Goal: Task Accomplishment & Management: Manage account settings

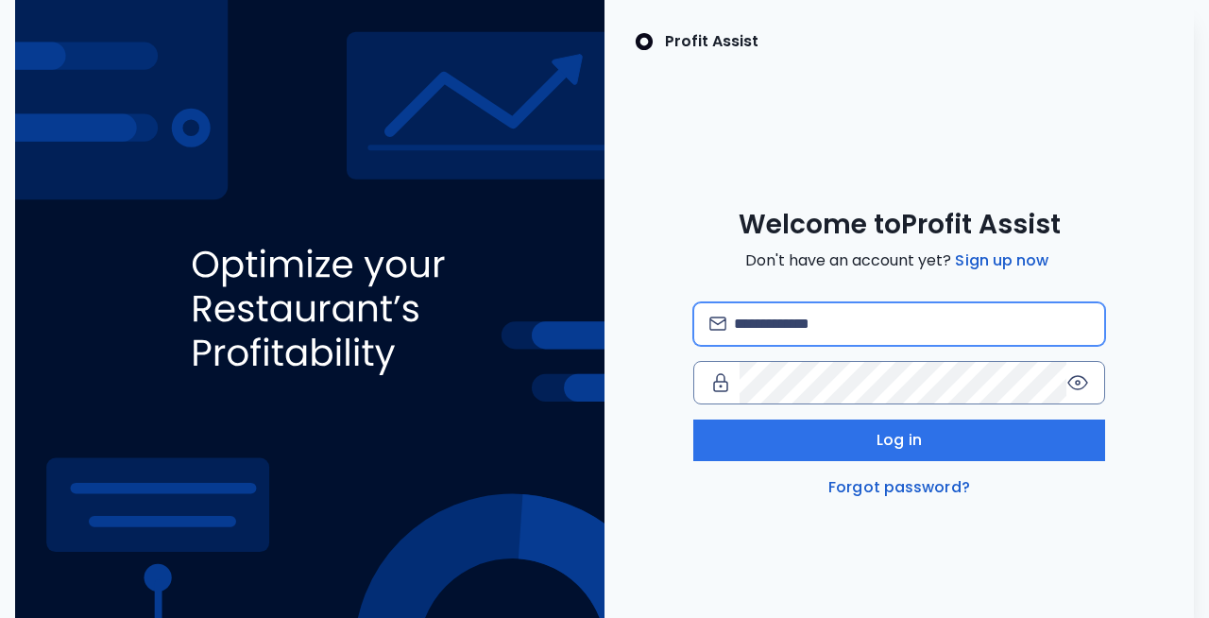
click at [793, 345] on input "email" at bounding box center [911, 324] width 355 height 42
type input "**********"
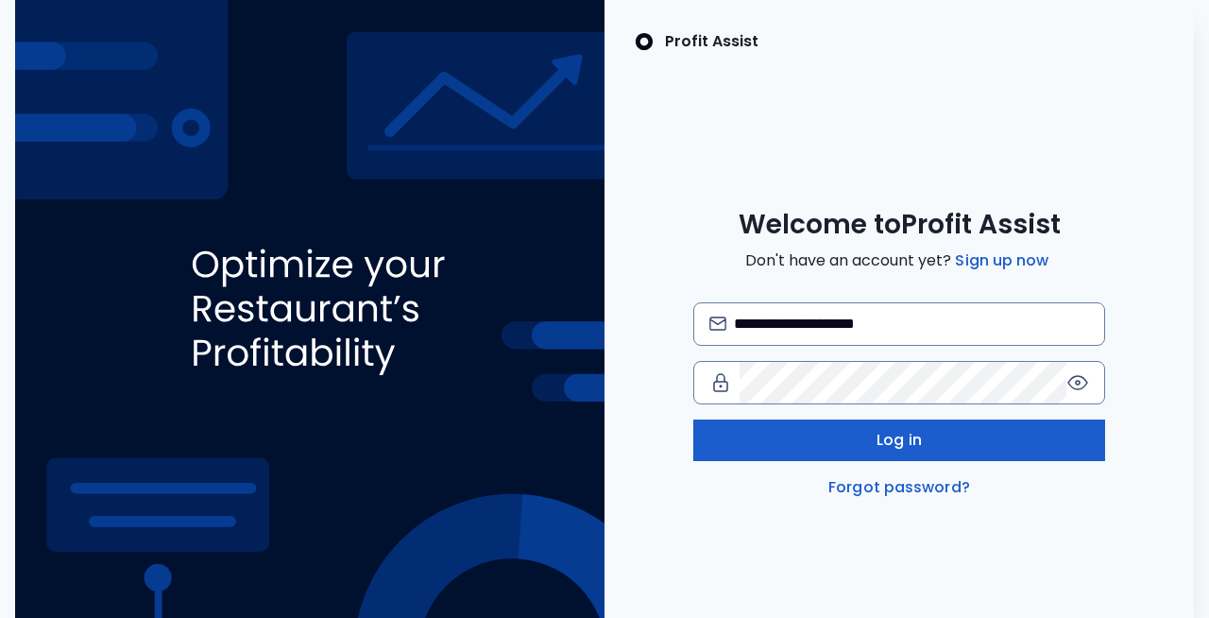
click at [949, 461] on button "Log in" at bounding box center [900, 441] width 413 height 42
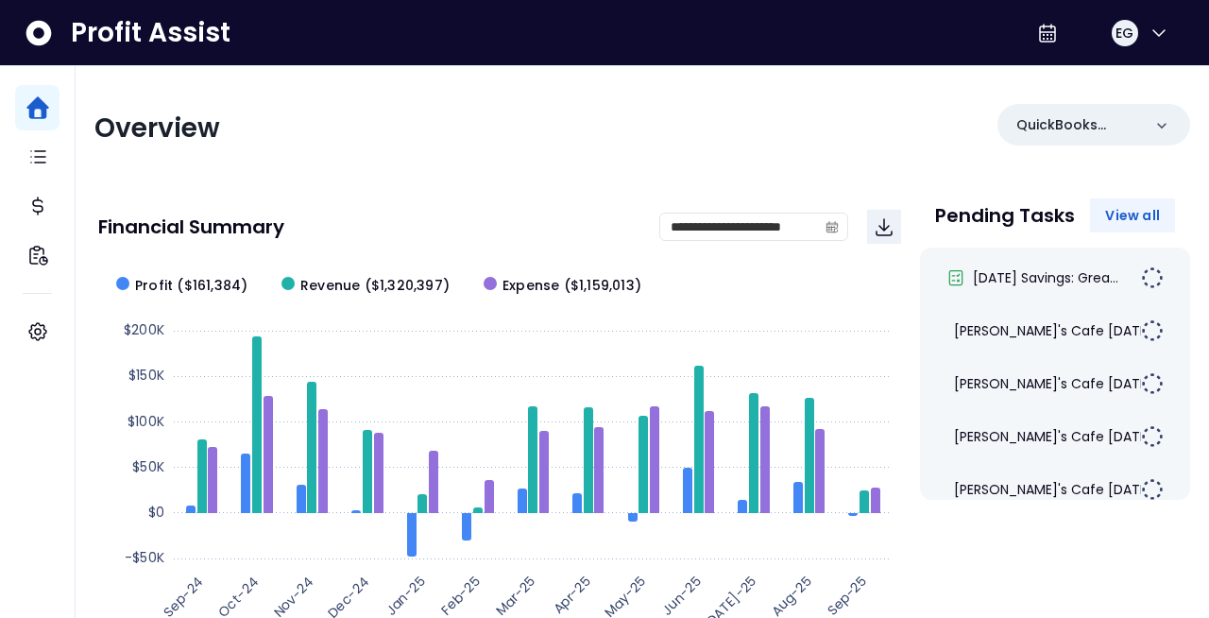
click at [1114, 221] on span "View all" at bounding box center [1133, 215] width 55 height 19
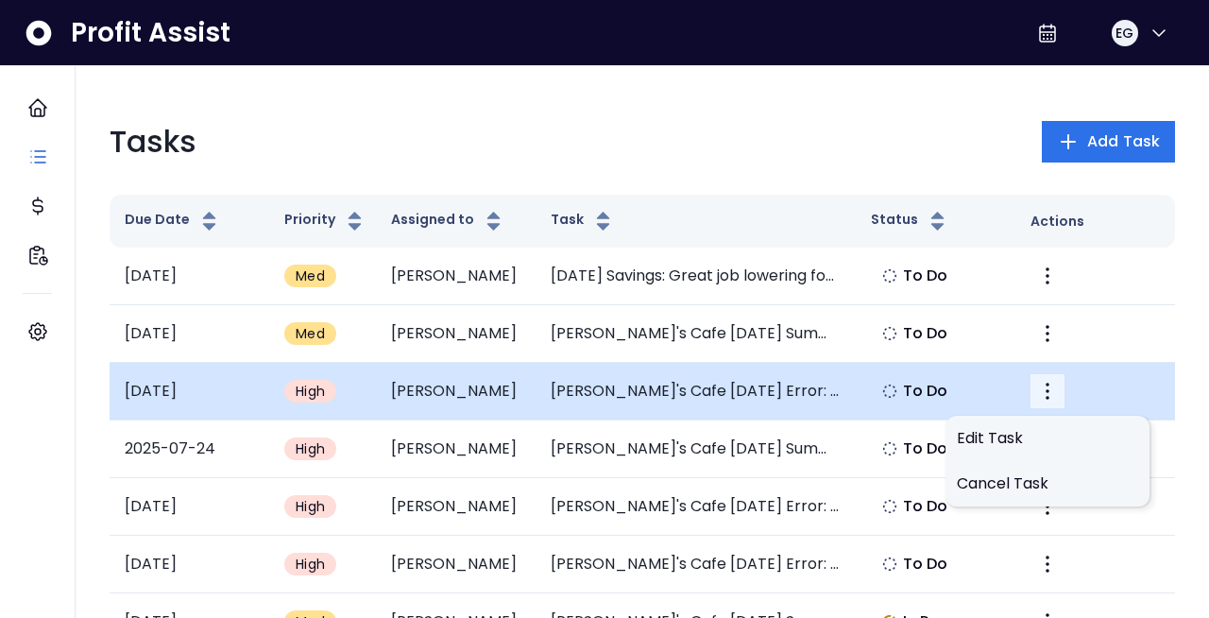
click at [1048, 394] on icon "More" at bounding box center [1048, 391] width 4 height 17
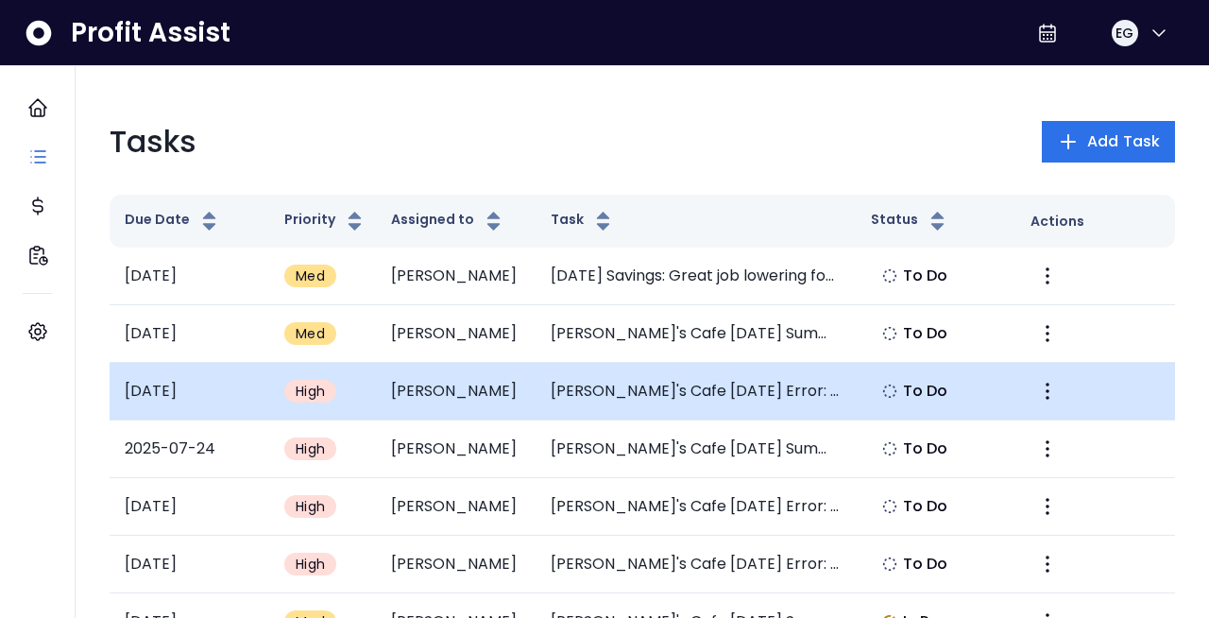
click at [584, 390] on td "[PERSON_NAME]'s Cafe [DATE] Error: [PERSON_NAME] Food Service Expense Decrease" at bounding box center [695, 392] width 319 height 58
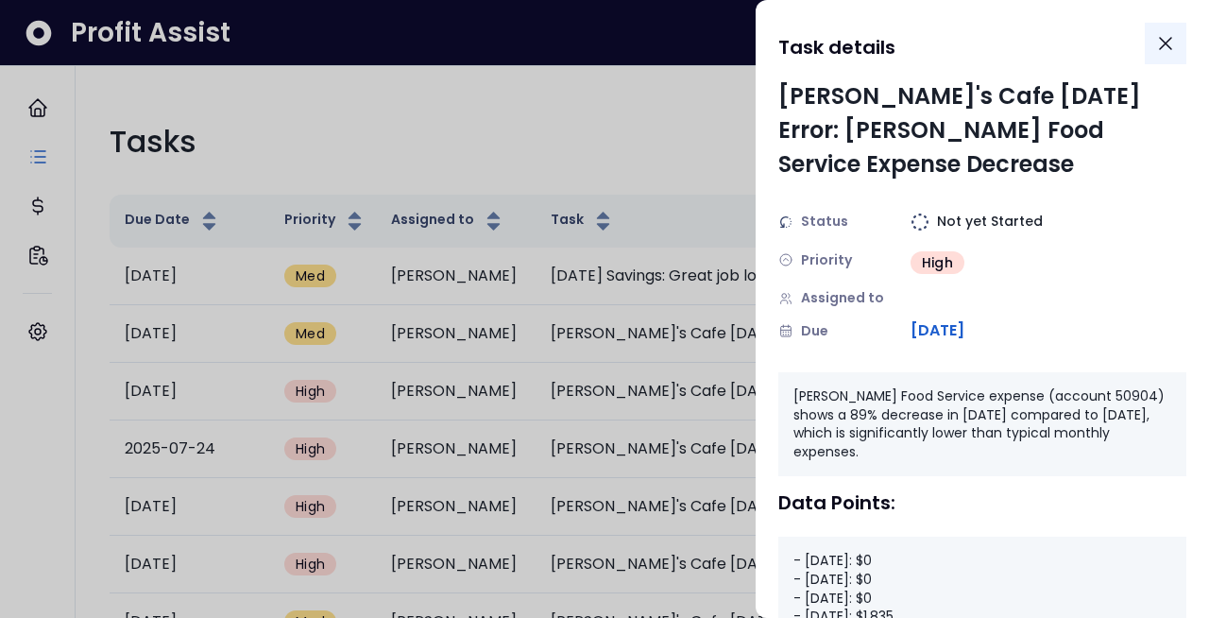
click at [1168, 43] on icon "Close" at bounding box center [1166, 43] width 23 height 23
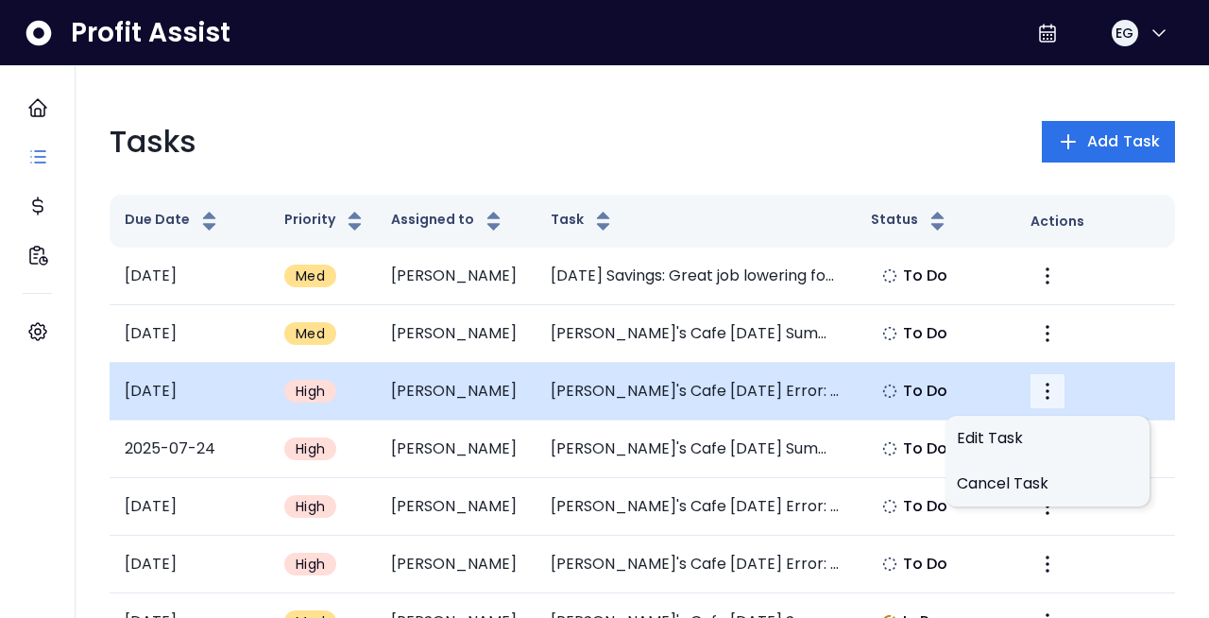
click at [1047, 392] on icon "More" at bounding box center [1048, 391] width 23 height 23
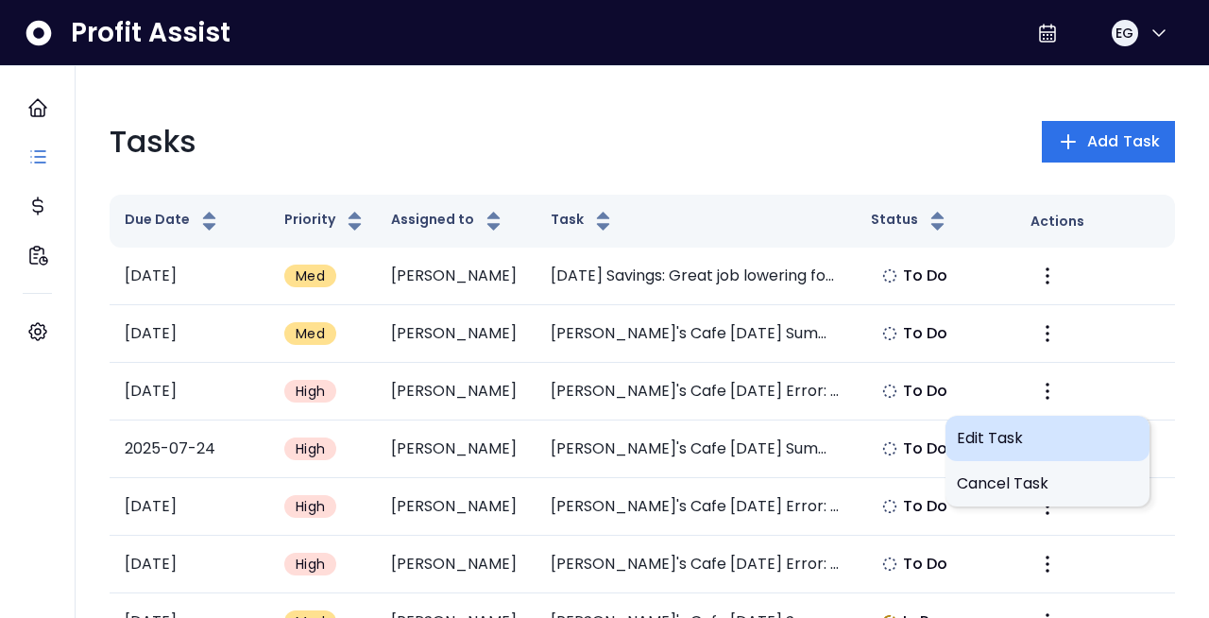
click at [1007, 433] on span "Edit Task" at bounding box center [1047, 438] width 181 height 23
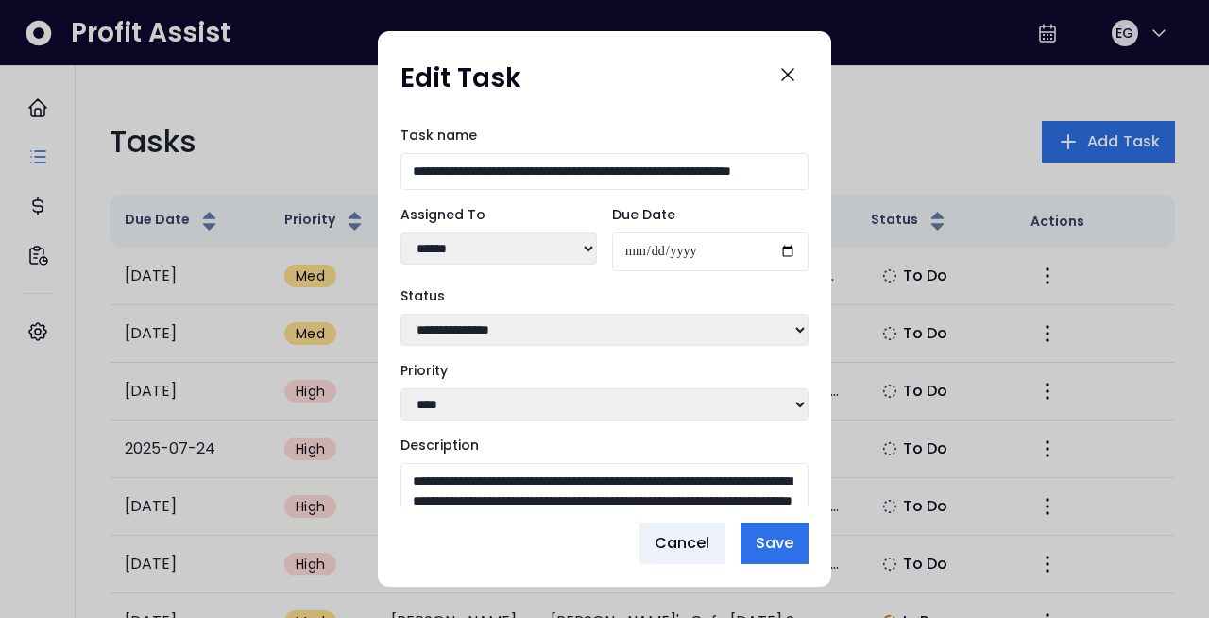
click at [478, 325] on select "**********" at bounding box center [605, 330] width 408 height 32
select select "*********"
click at [779, 549] on span "Save" at bounding box center [775, 543] width 38 height 23
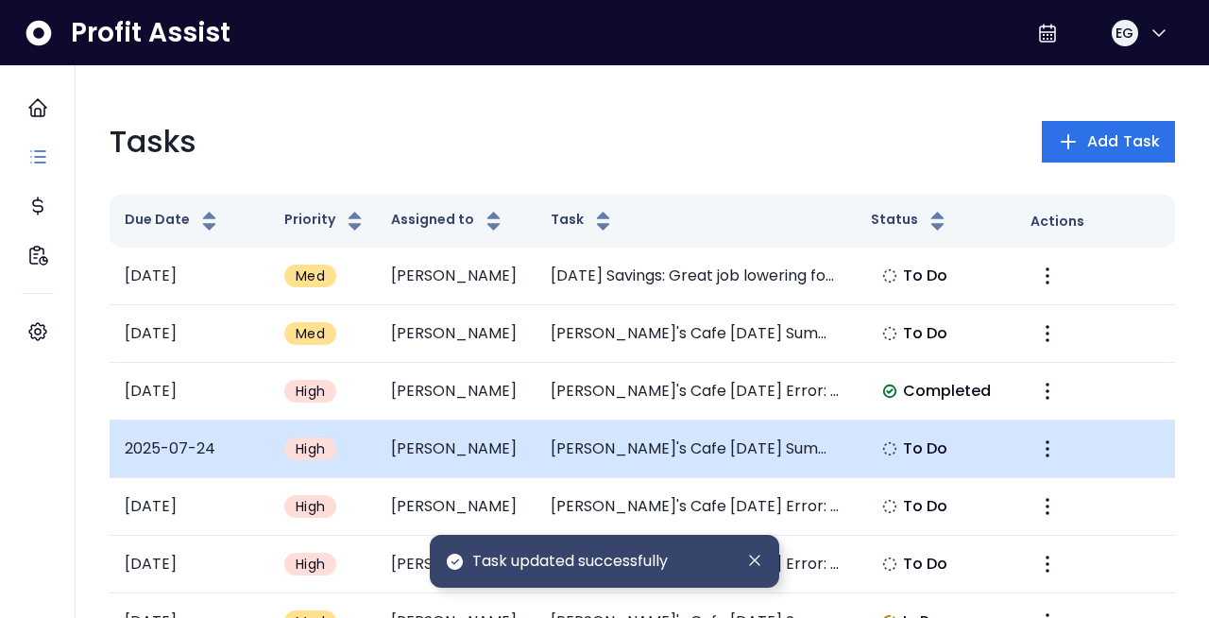
click at [622, 454] on td "[PERSON_NAME]'s Cafe [DATE] Summary" at bounding box center [695, 449] width 319 height 58
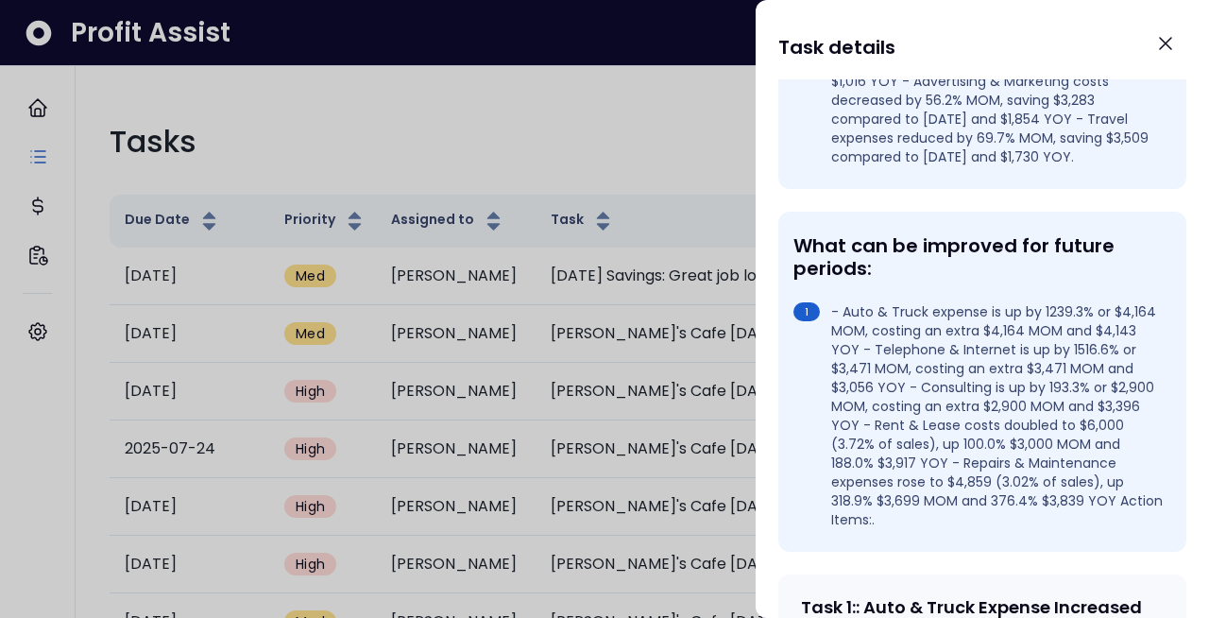
scroll to position [560, 0]
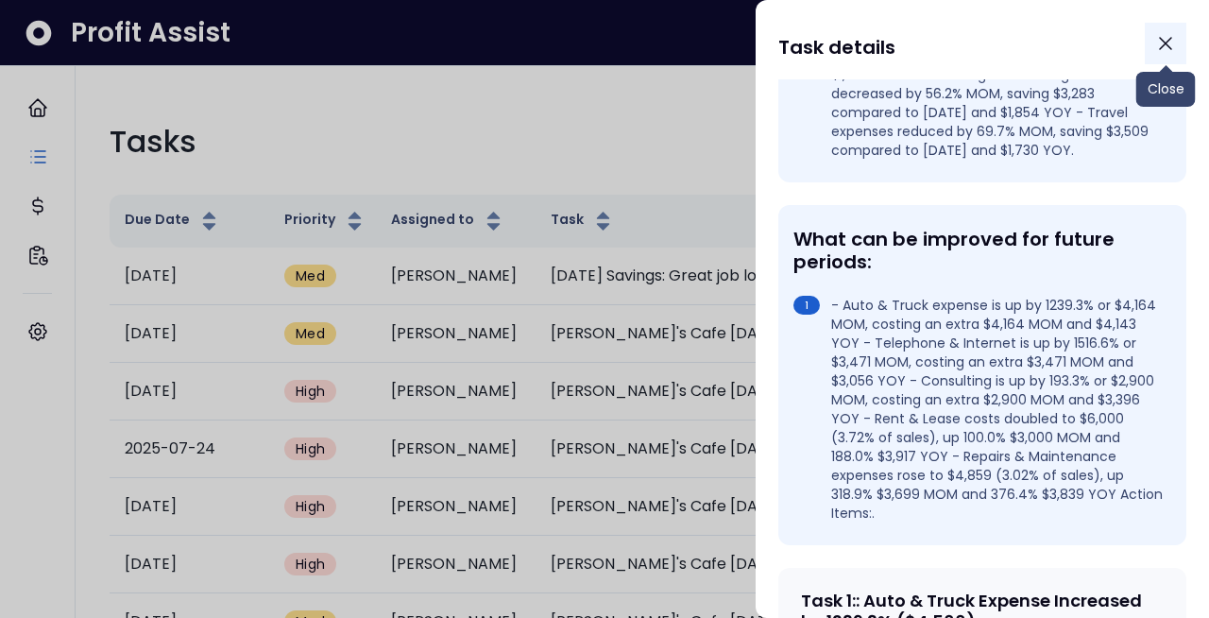
click at [1164, 39] on icon "Close" at bounding box center [1166, 43] width 23 height 23
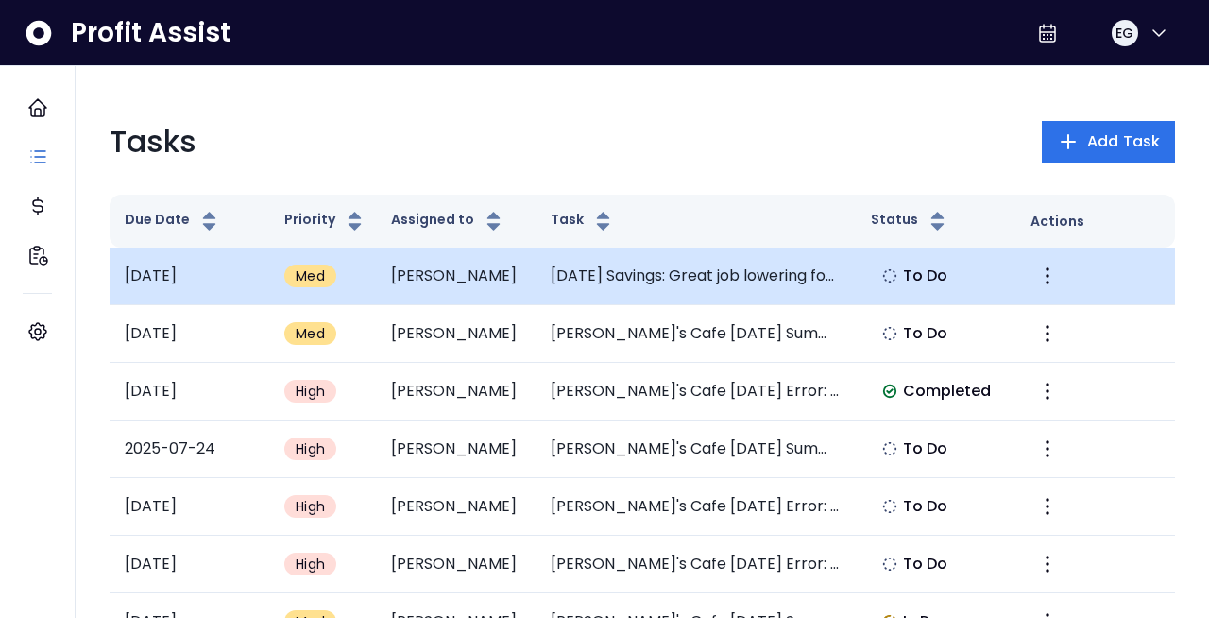
click at [723, 279] on td "[DATE] Savings: Great job lowering food cost!" at bounding box center [695, 277] width 319 height 58
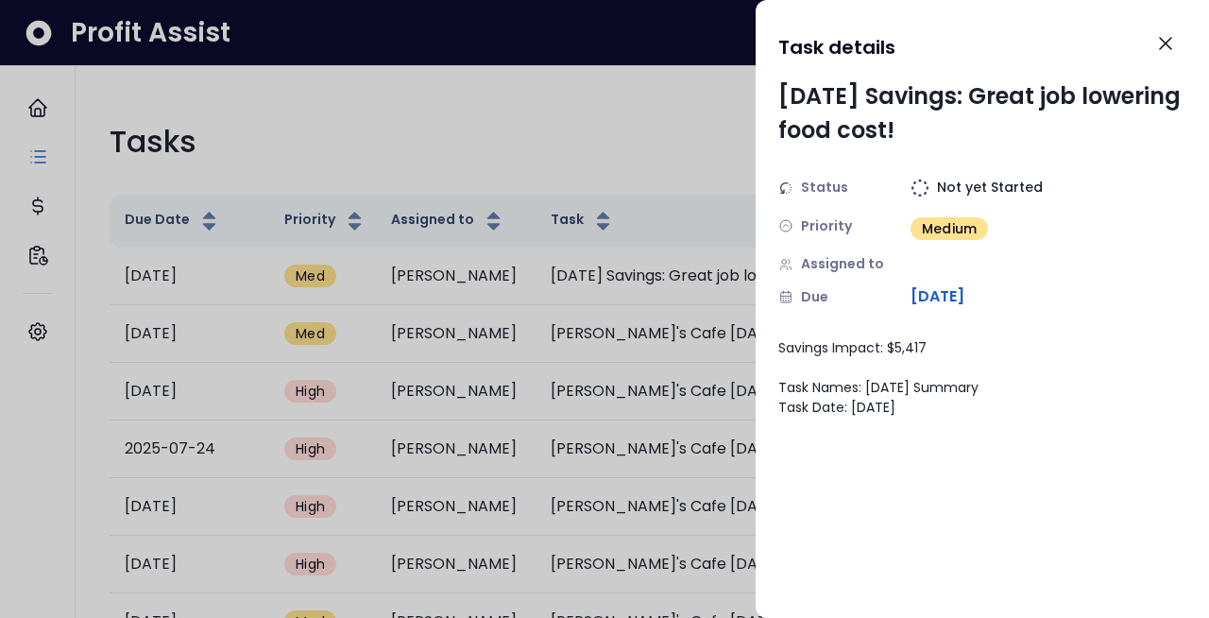
click at [648, 331] on div at bounding box center [604, 309] width 1209 height 618
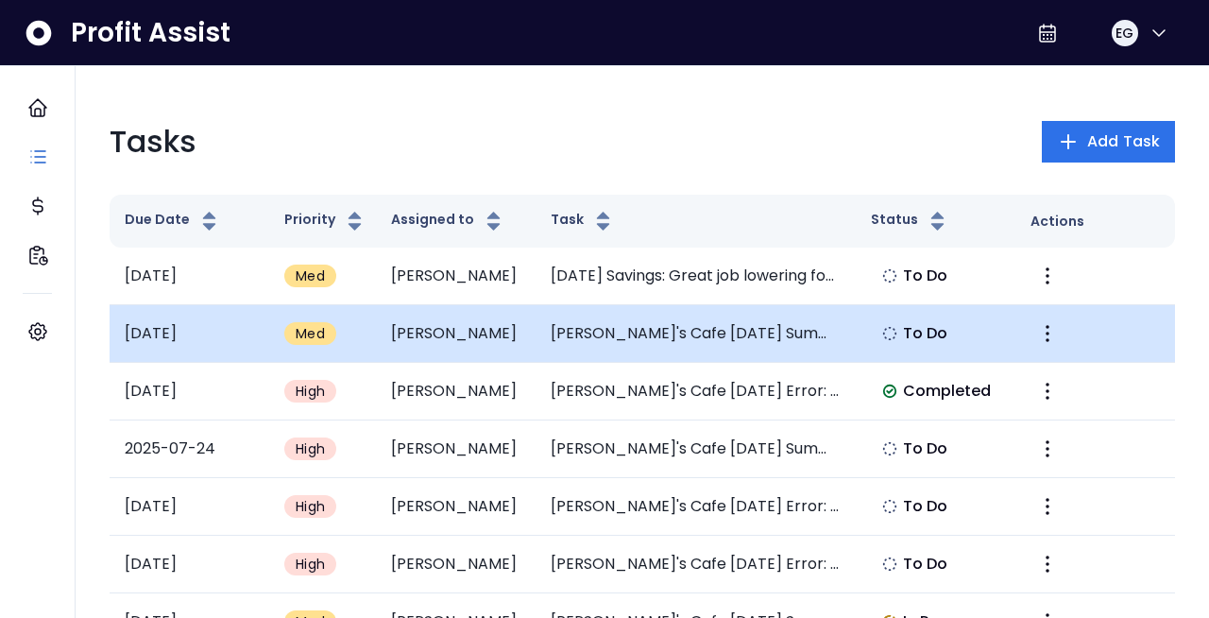
click at [648, 332] on td "[PERSON_NAME]'s Cafe [DATE] Summary" at bounding box center [695, 334] width 319 height 58
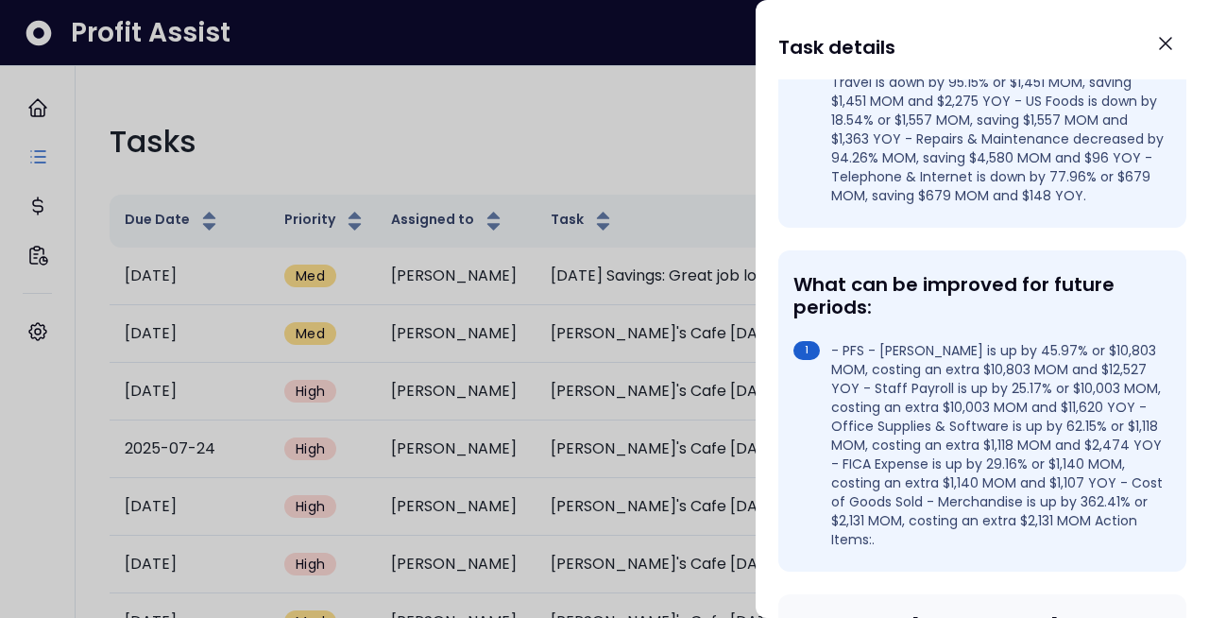
scroll to position [450, 0]
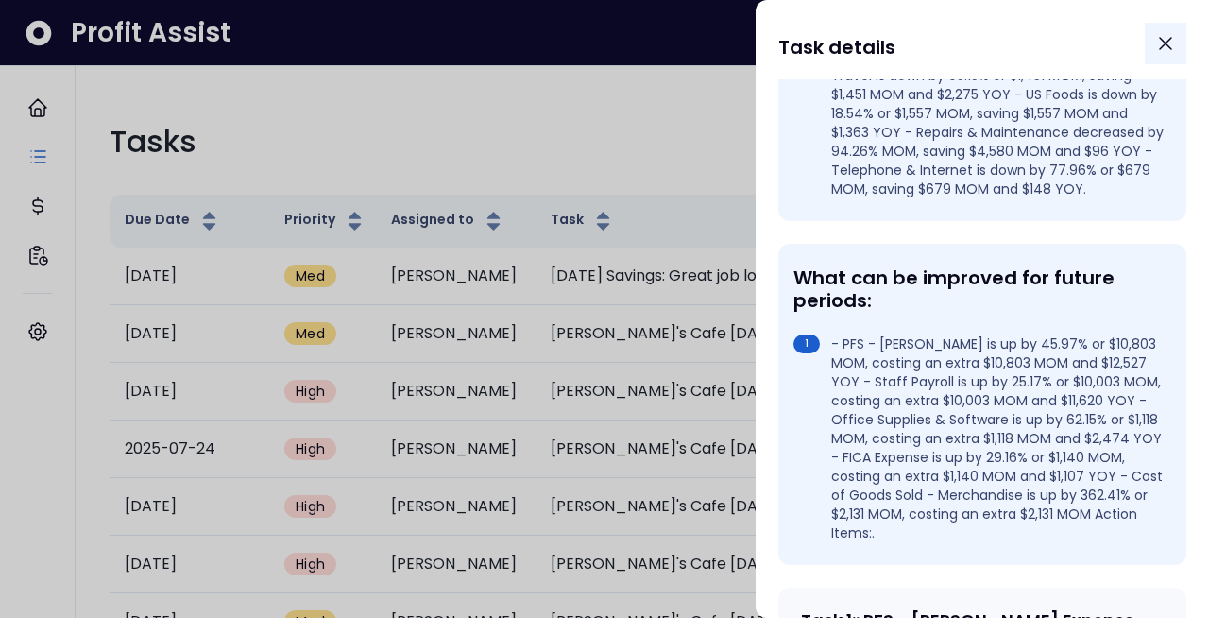
click at [1158, 40] on icon "Close" at bounding box center [1166, 43] width 23 height 23
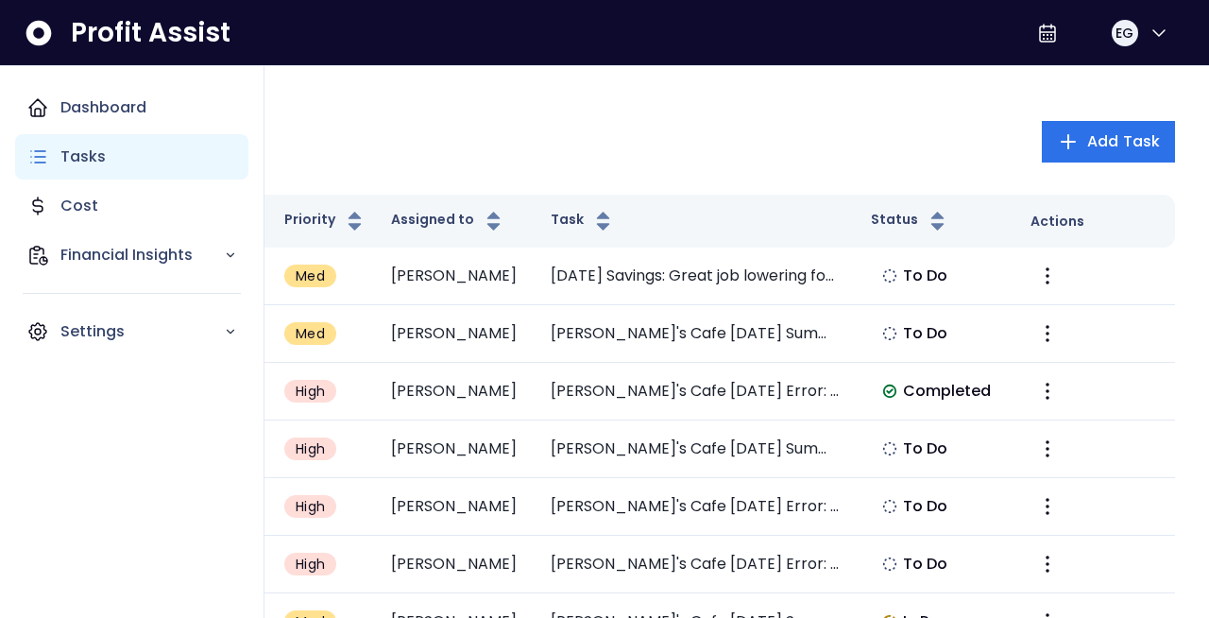
click at [43, 152] on icon "Main navigation" at bounding box center [37, 157] width 23 height 23
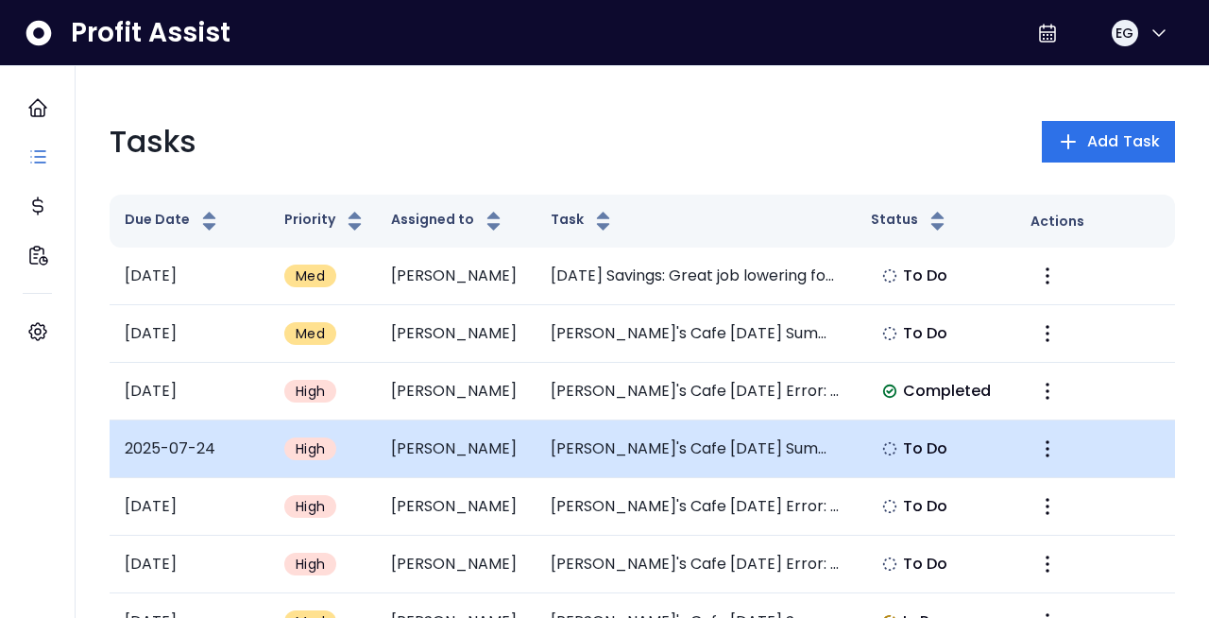
scroll to position [136, 0]
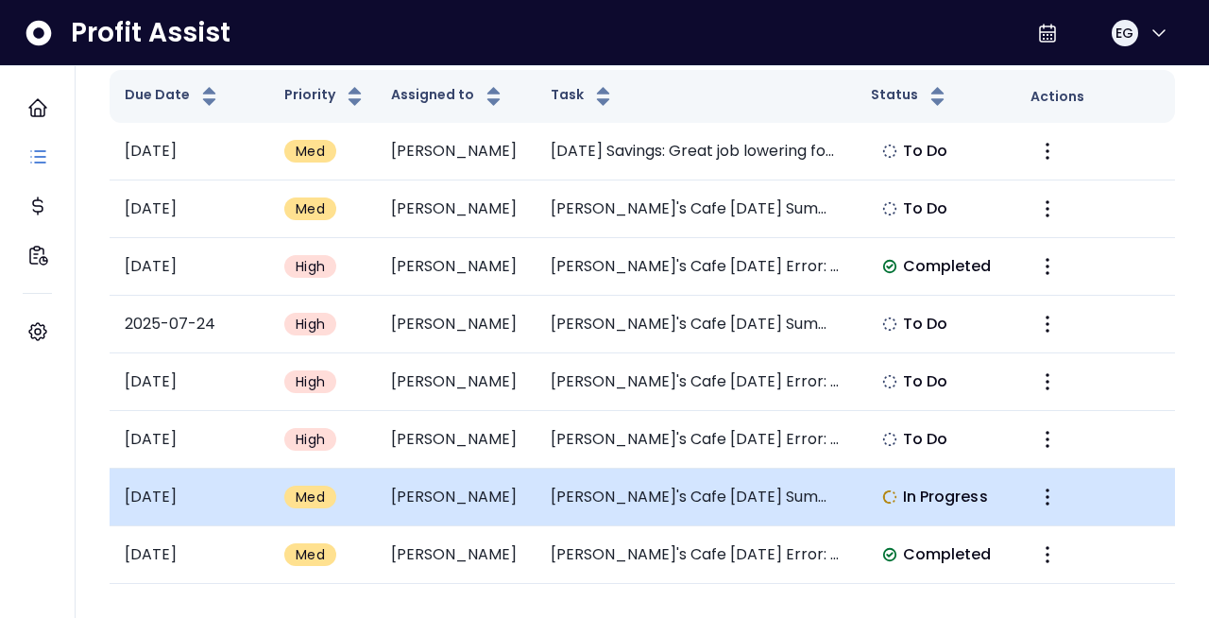
click at [946, 501] on span "In Progress" at bounding box center [945, 497] width 85 height 23
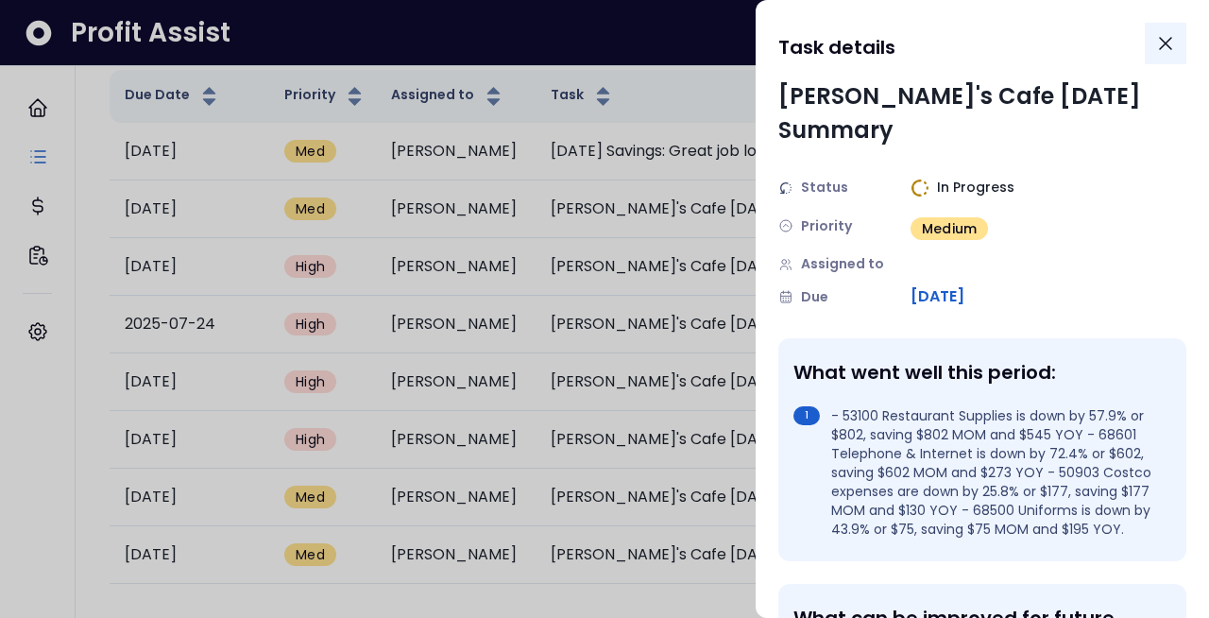
click at [1159, 46] on icon "Close" at bounding box center [1166, 43] width 23 height 23
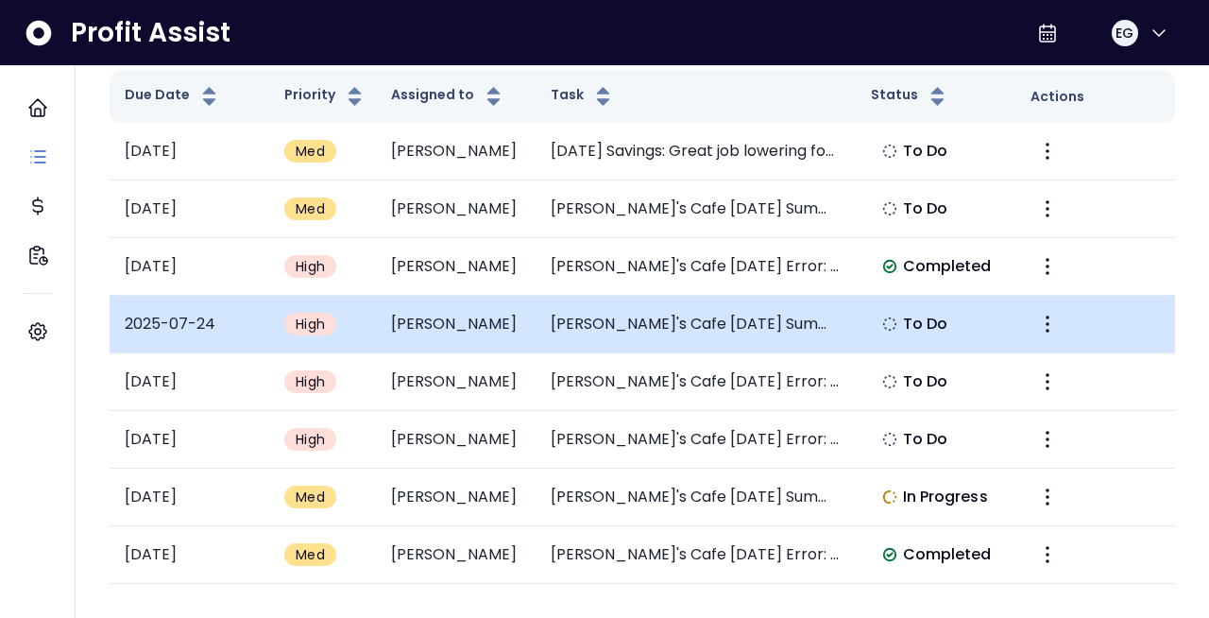
scroll to position [0, 0]
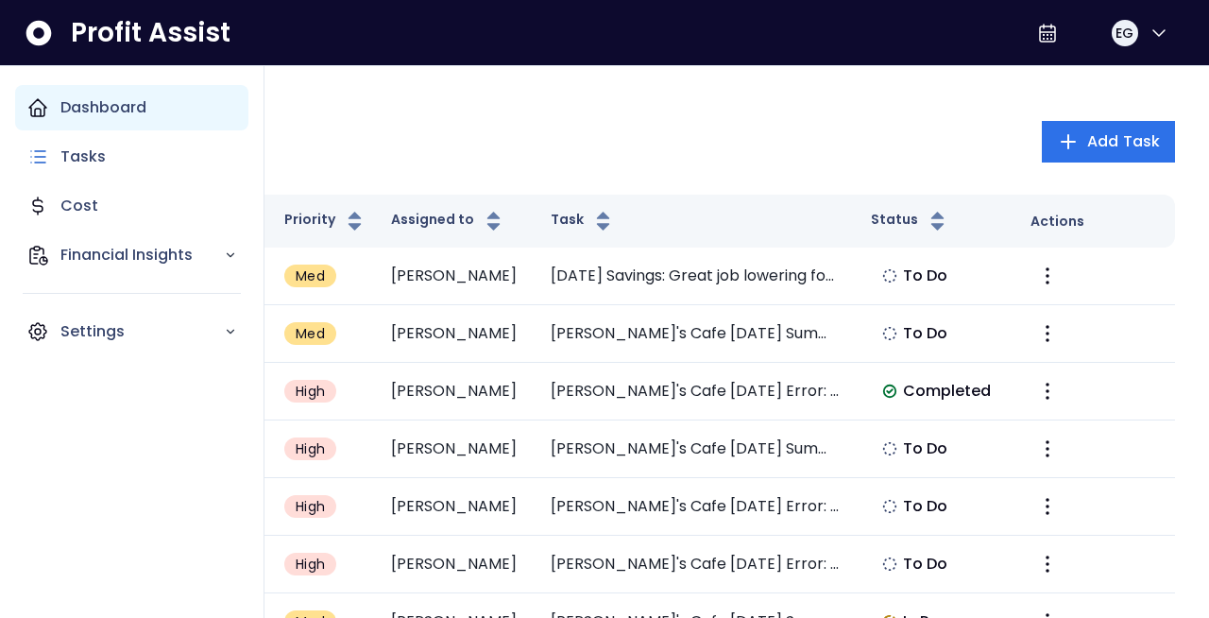
click at [84, 98] on p "Dashboard" at bounding box center [103, 107] width 86 height 23
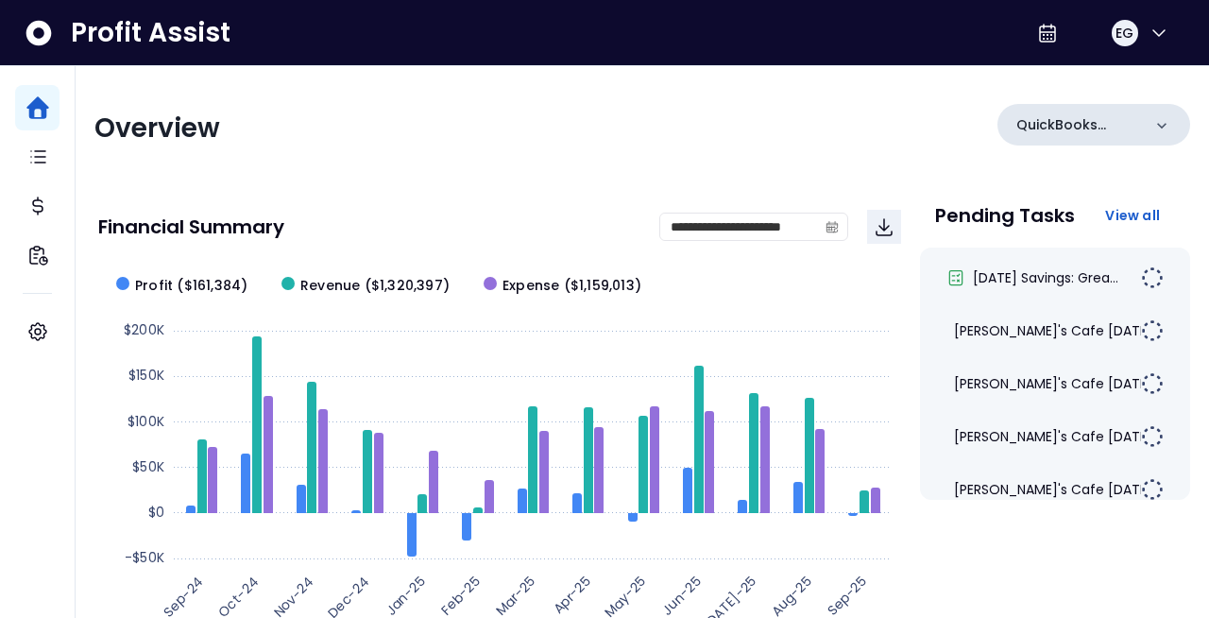
click at [1162, 129] on icon at bounding box center [1162, 125] width 19 height 19
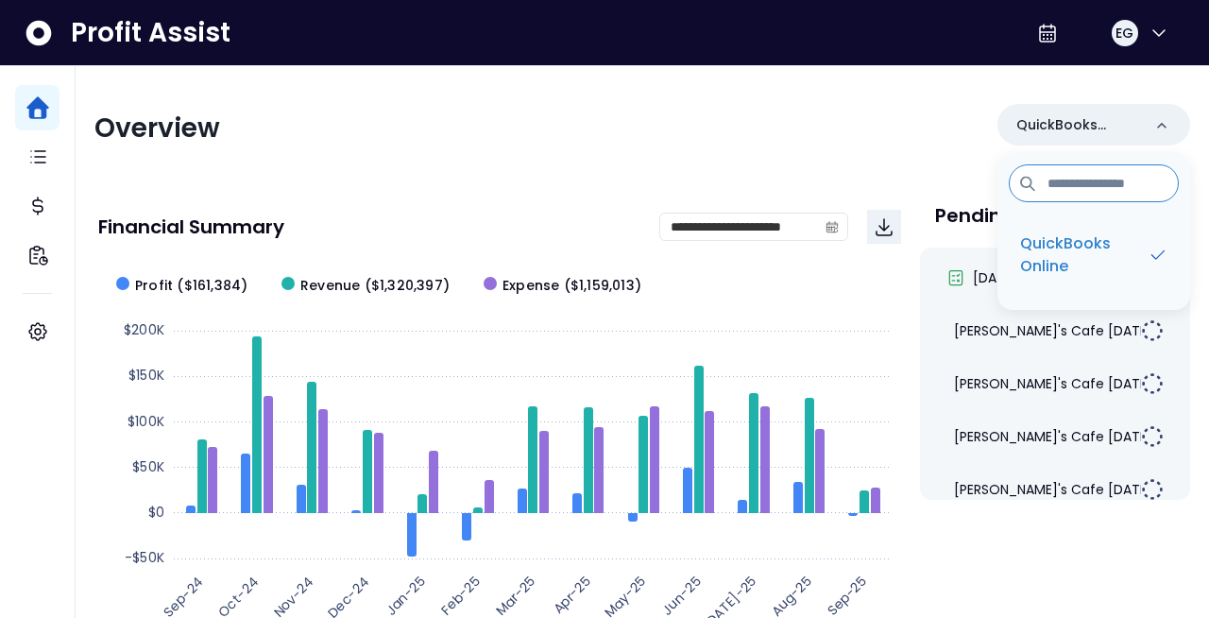
click at [855, 131] on div "Overview QuickBooks Online QuickBooks Online" at bounding box center [642, 128] width 1096 height 49
